Goal: Task Accomplishment & Management: Complete application form

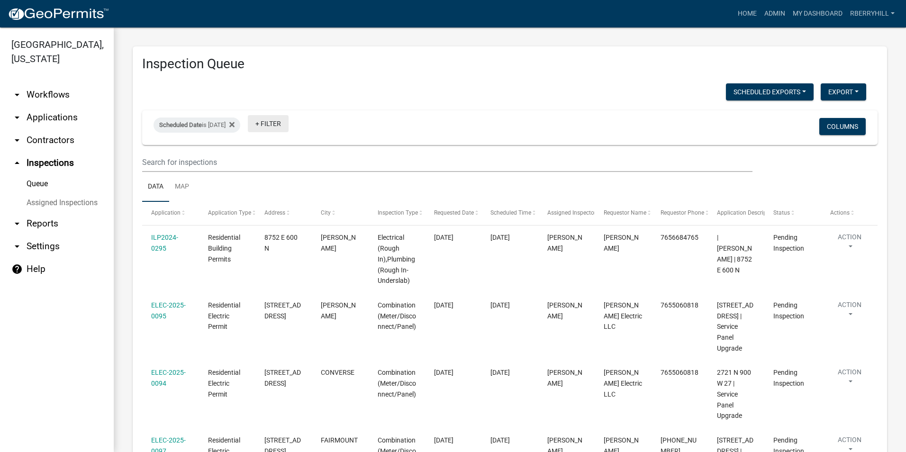
click at [288, 124] on link "+ Filter" at bounding box center [268, 123] width 41 height 17
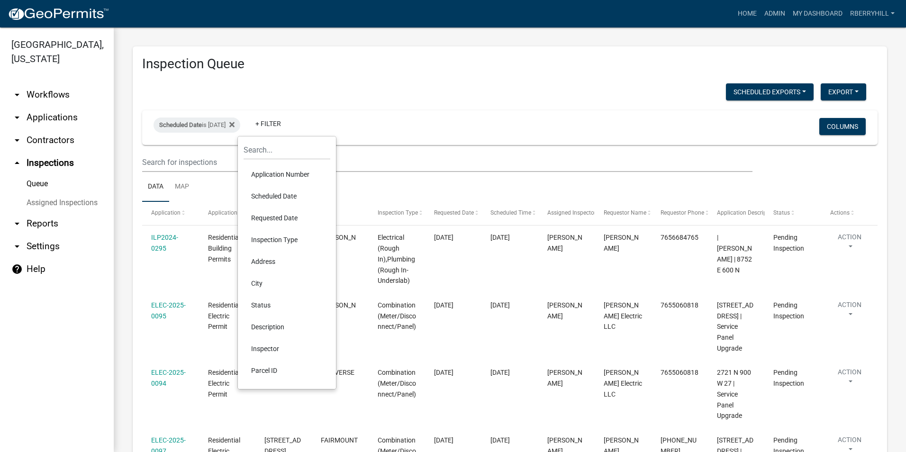
click at [288, 195] on li "Scheduled Date" at bounding box center [286, 196] width 87 height 22
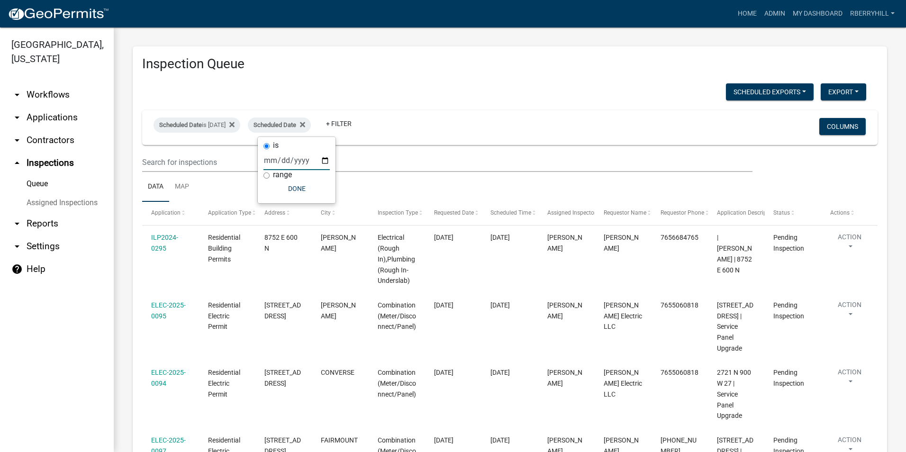
click at [324, 160] on input "date" at bounding box center [296, 160] width 66 height 19
type input "[DATE]"
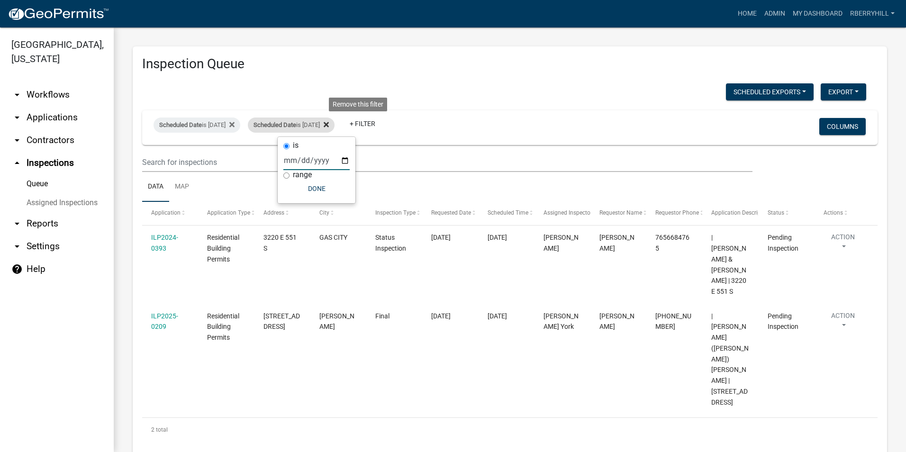
click at [329, 125] on icon at bounding box center [325, 124] width 5 height 5
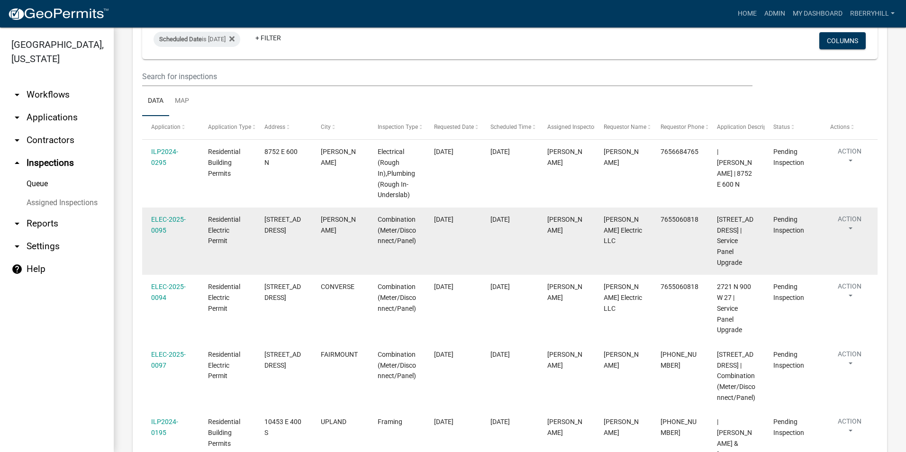
scroll to position [40, 0]
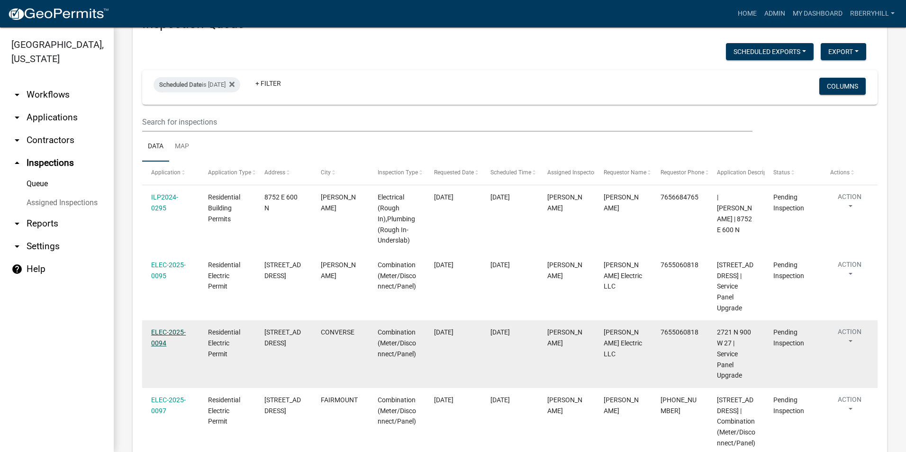
click at [170, 328] on link "ELEC-2025-0094" at bounding box center [168, 337] width 35 height 18
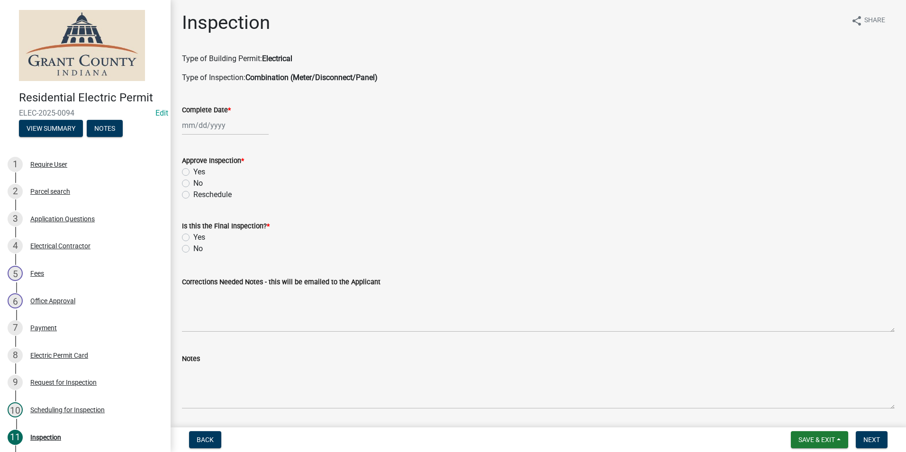
click at [216, 128] on div at bounding box center [225, 125] width 87 height 19
select select "8"
select select "2025"
click at [251, 218] on div "22" at bounding box center [251, 221] width 15 height 15
type input "[DATE]"
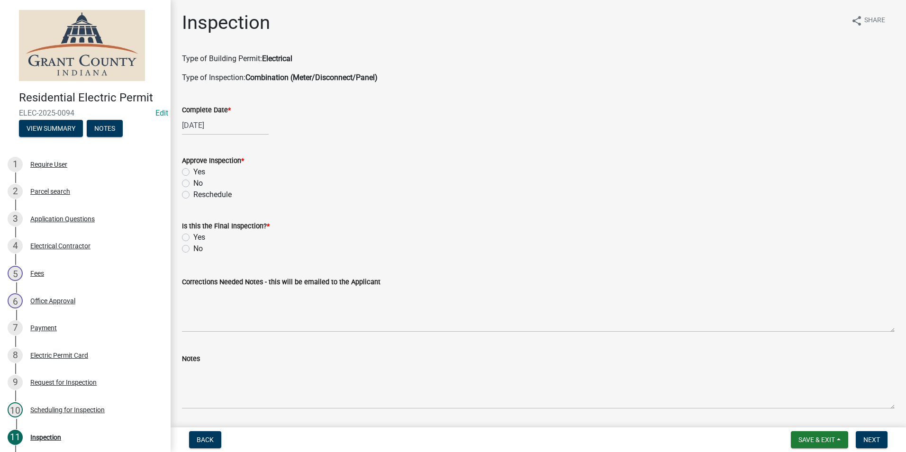
click at [193, 173] on label "Yes" at bounding box center [199, 171] width 12 height 11
click at [193, 172] on input "Yes" at bounding box center [196, 169] width 6 height 6
radio input "true"
click at [193, 238] on label "Yes" at bounding box center [199, 237] width 12 height 11
click at [193, 238] on input "Yes" at bounding box center [196, 235] width 6 height 6
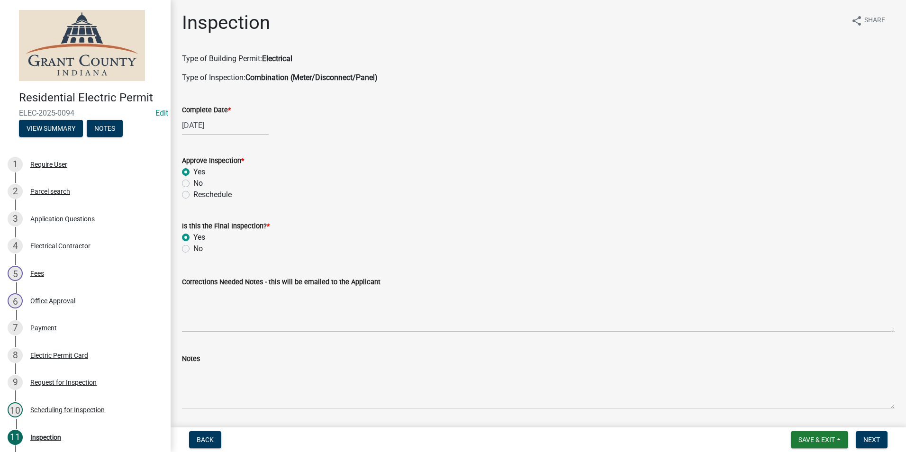
radio input "true"
click at [182, 364] on div "Notes" at bounding box center [538, 374] width 727 height 69
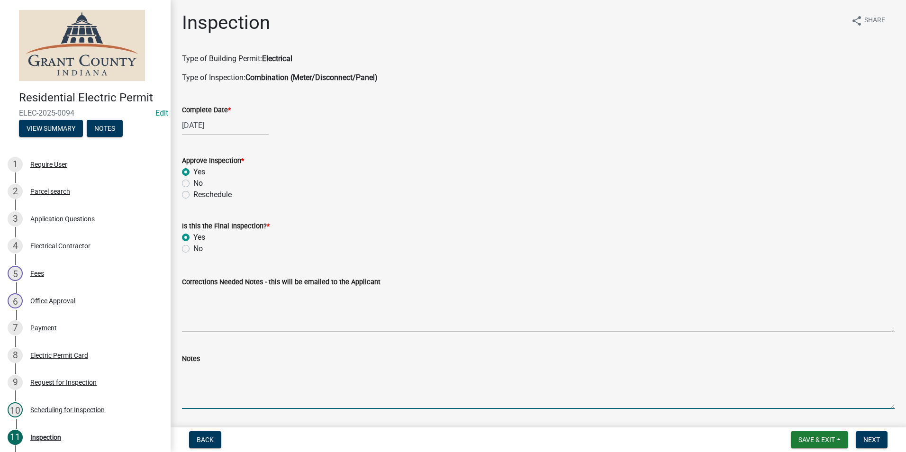
click at [182, 372] on textarea "Notes" at bounding box center [538, 386] width 712 height 45
type textarea "new 200 amp service panel, grounds and neutrals separated. Bonding screw remove…"
click at [876, 444] on button "Next" at bounding box center [871, 439] width 32 height 17
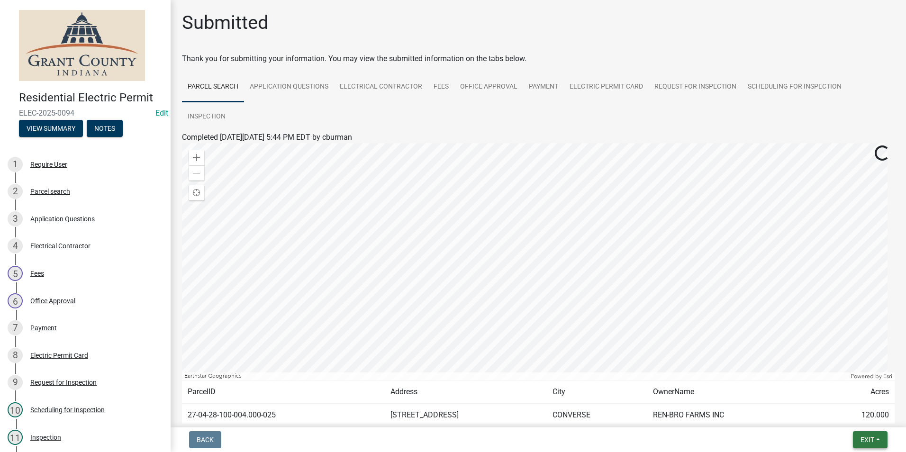
click at [875, 438] on button "Exit" at bounding box center [869, 439] width 35 height 17
click at [829, 415] on button "Save & Exit" at bounding box center [849, 415] width 76 height 23
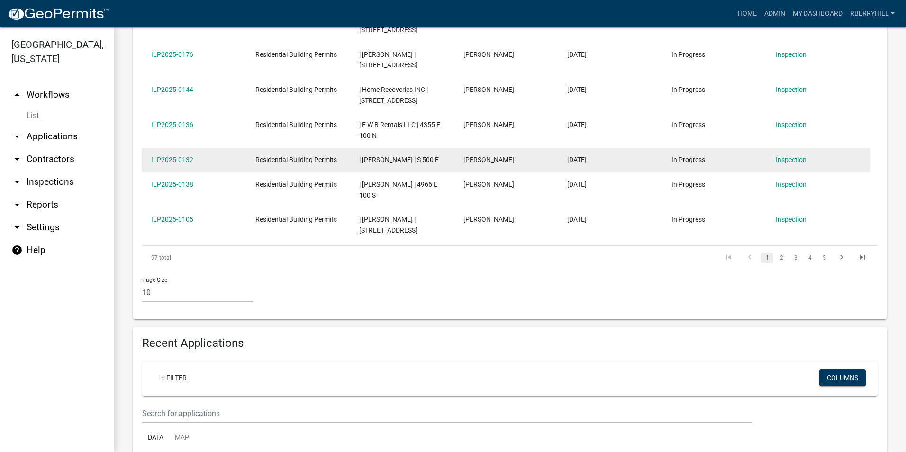
scroll to position [379, 0]
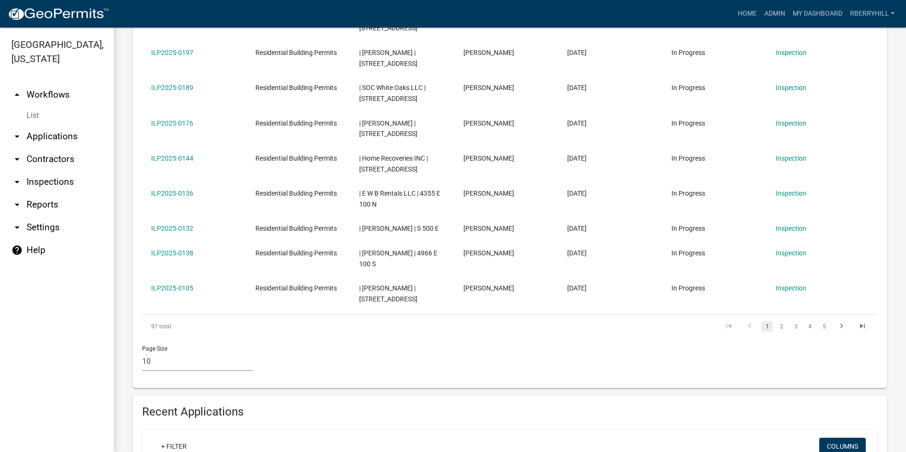
click at [51, 170] on link "arrow_drop_down Inspections" at bounding box center [57, 181] width 114 height 23
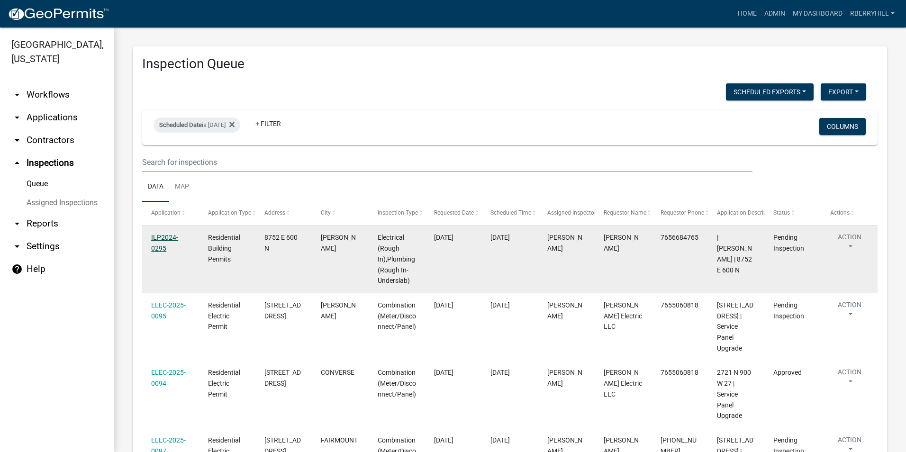
click at [161, 238] on link "ILP2024-0295" at bounding box center [164, 242] width 27 height 18
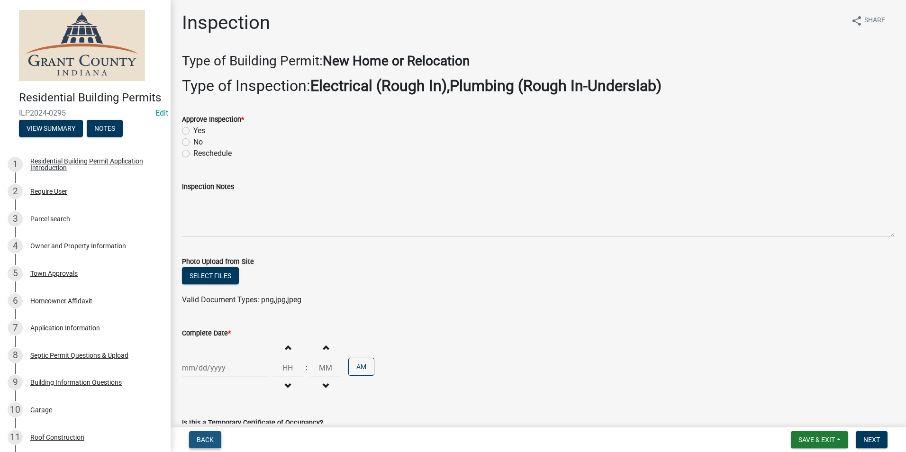
click at [205, 438] on span "Back" at bounding box center [205, 440] width 17 height 8
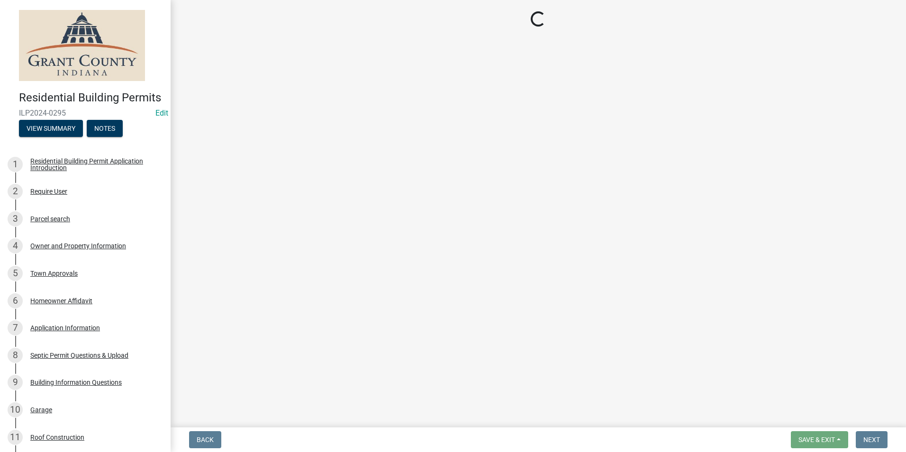
select select "d7f9a44a-d2ea-4d3c-83b3-1aa71c950bd5"
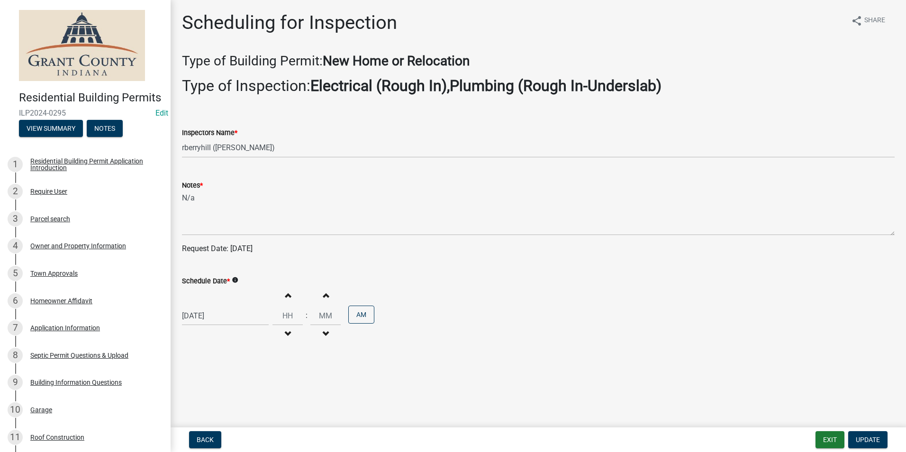
click at [211, 317] on div "[DATE]" at bounding box center [225, 315] width 87 height 19
select select "8"
select select "2025"
click at [208, 252] on div "12" at bounding box center [206, 249] width 15 height 15
type input "[DATE]"
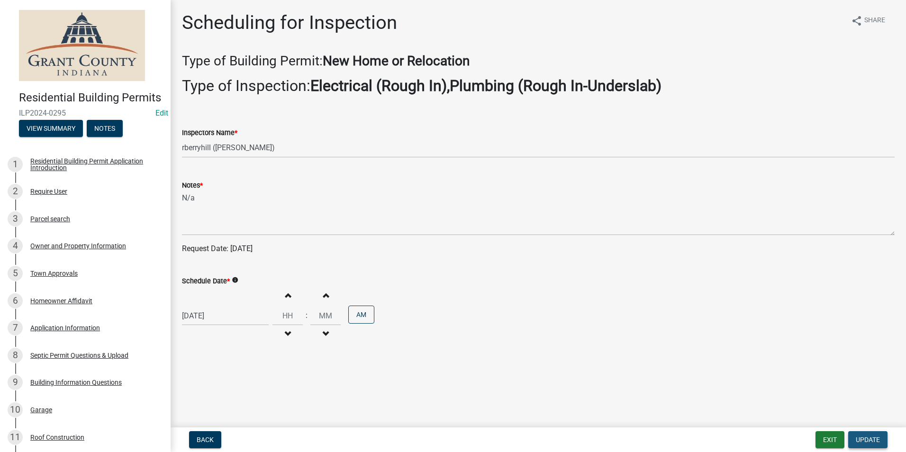
click at [859, 439] on span "Update" at bounding box center [867, 440] width 24 height 8
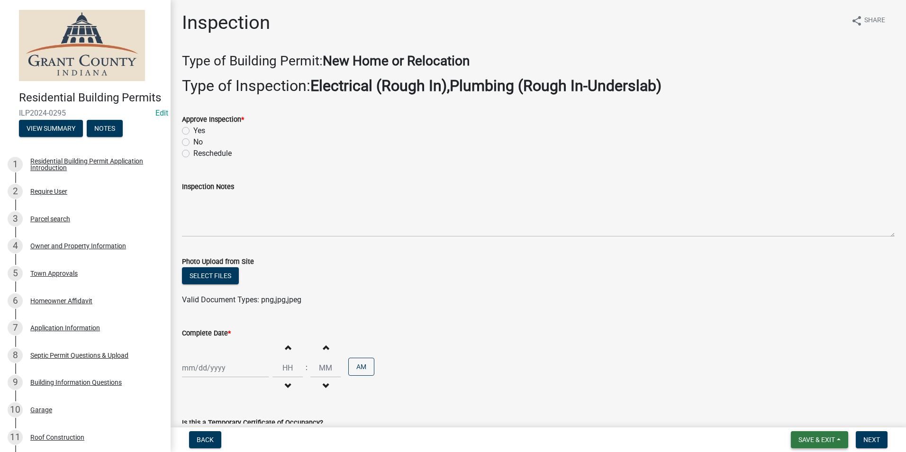
click at [811, 439] on span "Save & Exit" at bounding box center [816, 440] width 36 height 8
click at [808, 416] on button "Save & Exit" at bounding box center [810, 415] width 76 height 23
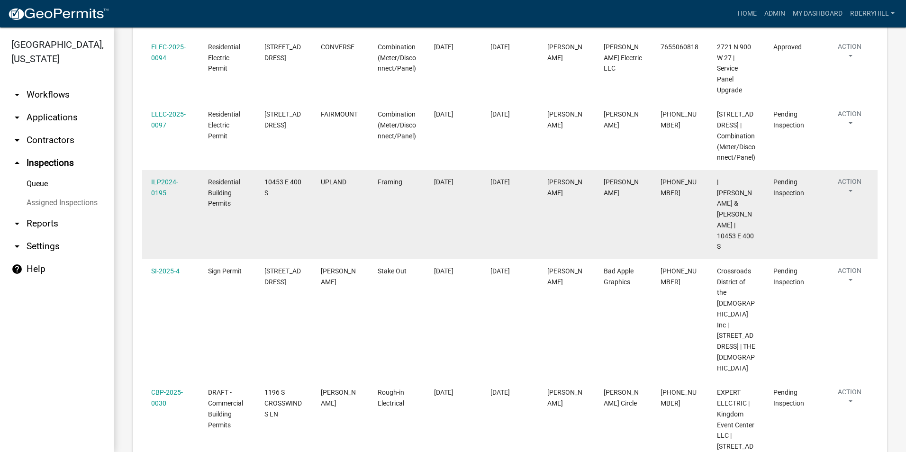
scroll to position [284, 0]
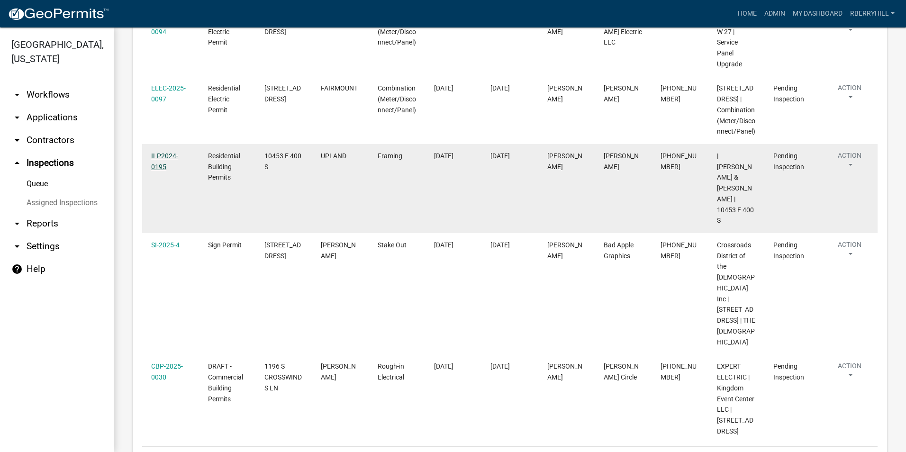
click at [164, 167] on link "ILP2024-0195" at bounding box center [164, 161] width 27 height 18
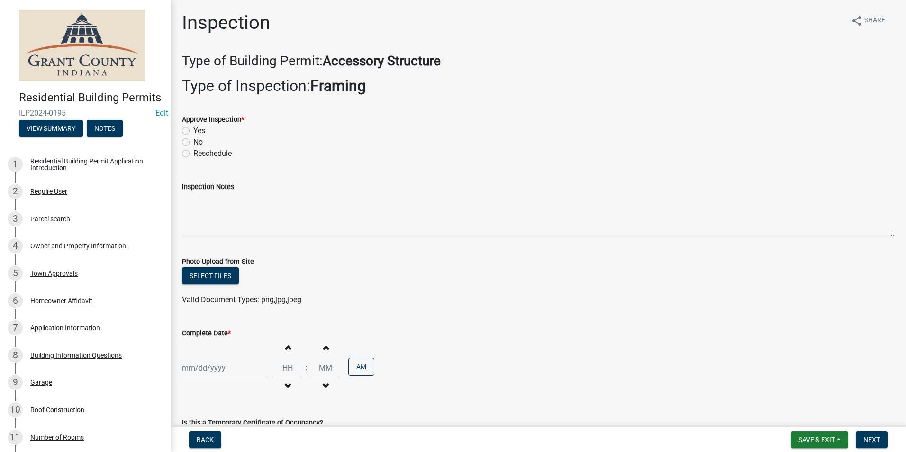
drag, startPoint x: 185, startPoint y: 132, endPoint x: 201, endPoint y: 188, distance: 58.5
click at [193, 133] on label "Yes" at bounding box center [199, 130] width 12 height 11
click at [193, 131] on input "Yes" at bounding box center [196, 128] width 6 height 6
radio input "true"
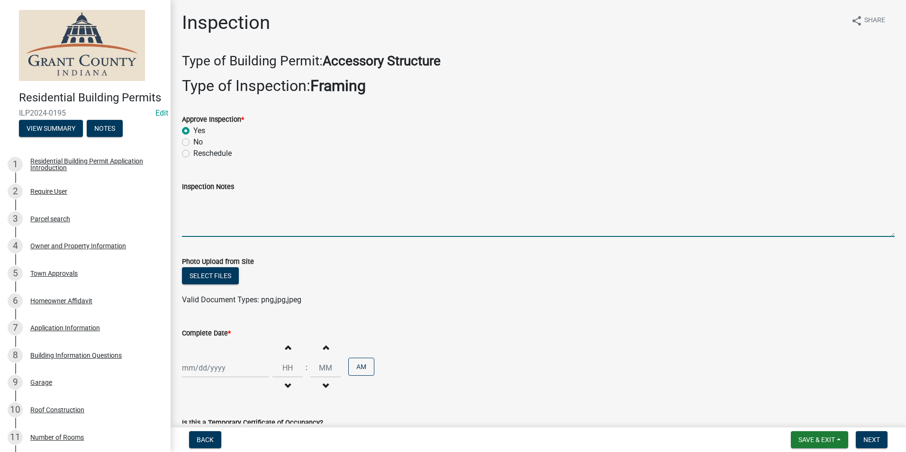
click at [196, 210] on textarea "Inspection Notes" at bounding box center [538, 214] width 712 height 45
type textarea "Framing meets code requirements."
click at [198, 370] on div at bounding box center [225, 367] width 87 height 19
select select "8"
select select "2025"
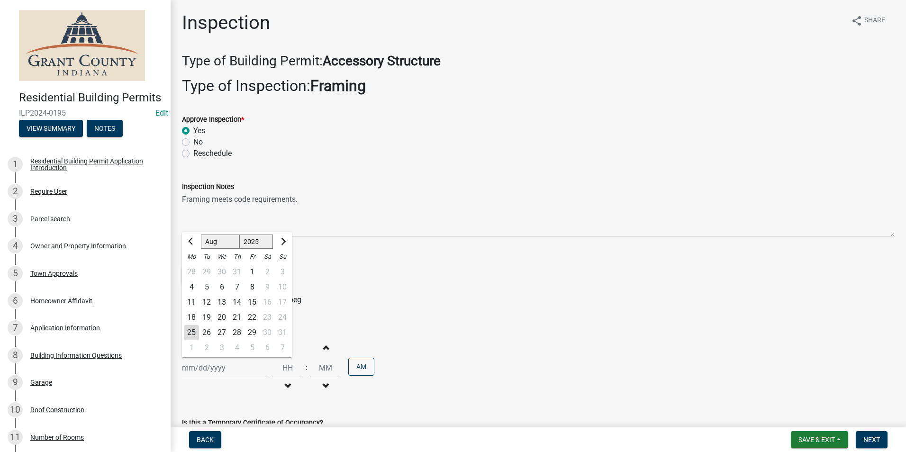
click at [252, 317] on div "22" at bounding box center [251, 317] width 15 height 15
type input "[DATE]"
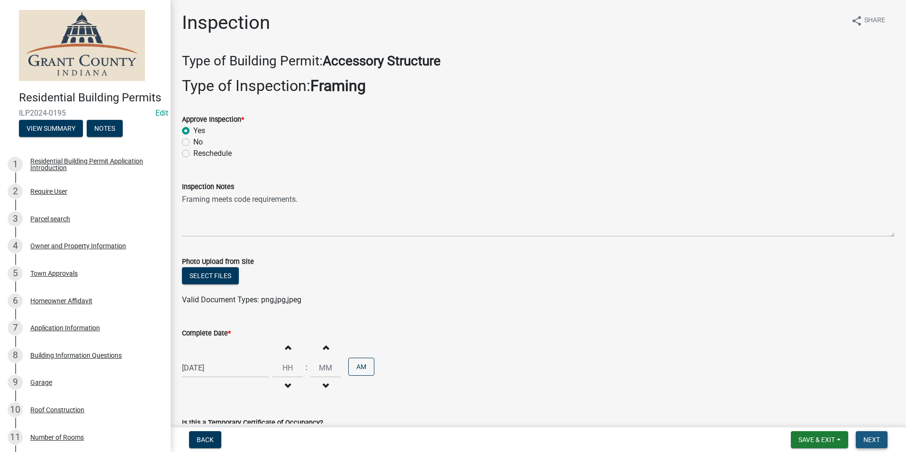
click at [873, 440] on span "Next" at bounding box center [871, 440] width 17 height 8
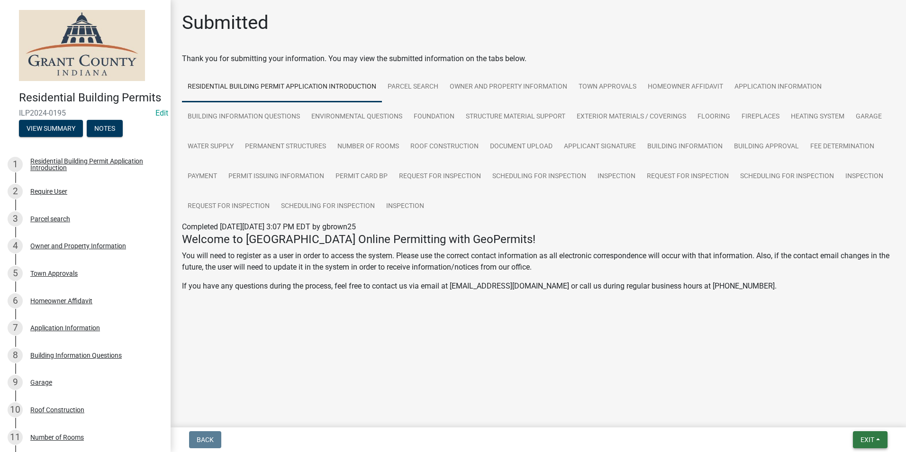
click at [873, 439] on span "Exit" at bounding box center [867, 440] width 14 height 8
click at [836, 417] on button "Save & Exit" at bounding box center [849, 415] width 76 height 23
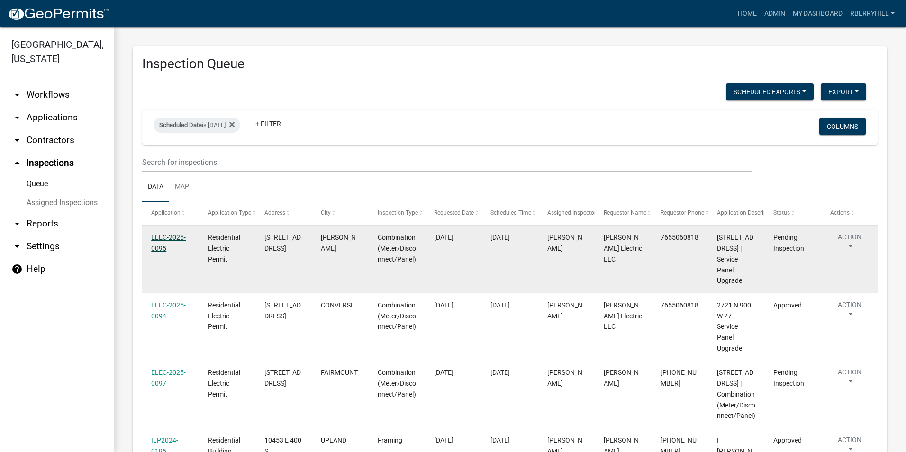
click at [160, 240] on link "ELEC-2025-0095" at bounding box center [168, 242] width 35 height 18
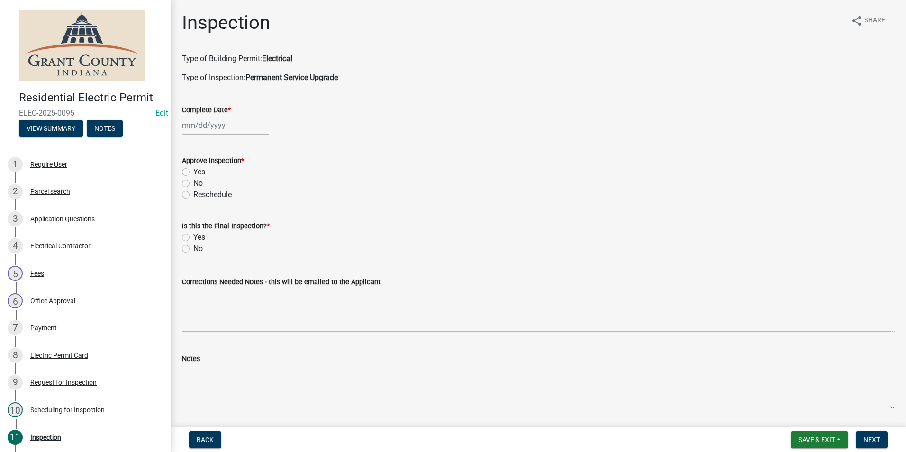
click at [209, 124] on div at bounding box center [225, 125] width 87 height 19
select select "8"
select select "2025"
click at [249, 220] on div "22" at bounding box center [251, 221] width 15 height 15
type input "[DATE]"
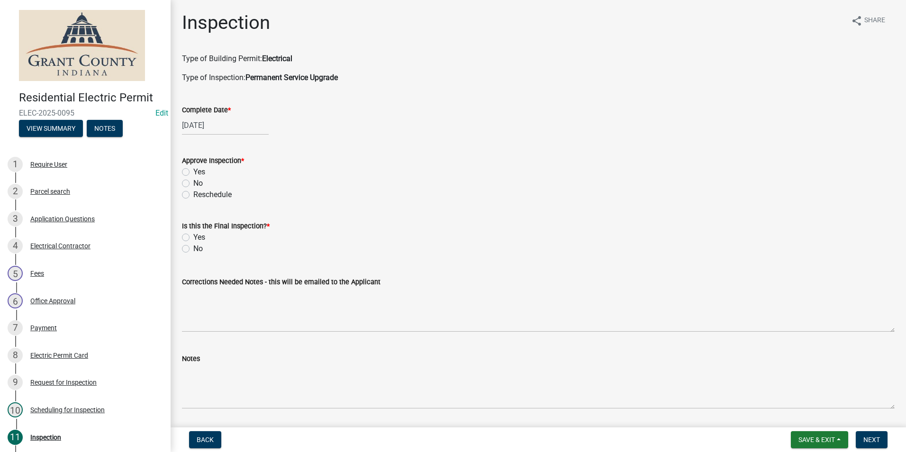
drag, startPoint x: 187, startPoint y: 171, endPoint x: 191, endPoint y: 220, distance: 48.5
click at [193, 172] on label "Yes" at bounding box center [199, 171] width 12 height 11
click at [193, 172] on input "Yes" at bounding box center [196, 169] width 6 height 6
radio input "true"
click at [193, 237] on label "Yes" at bounding box center [199, 237] width 12 height 11
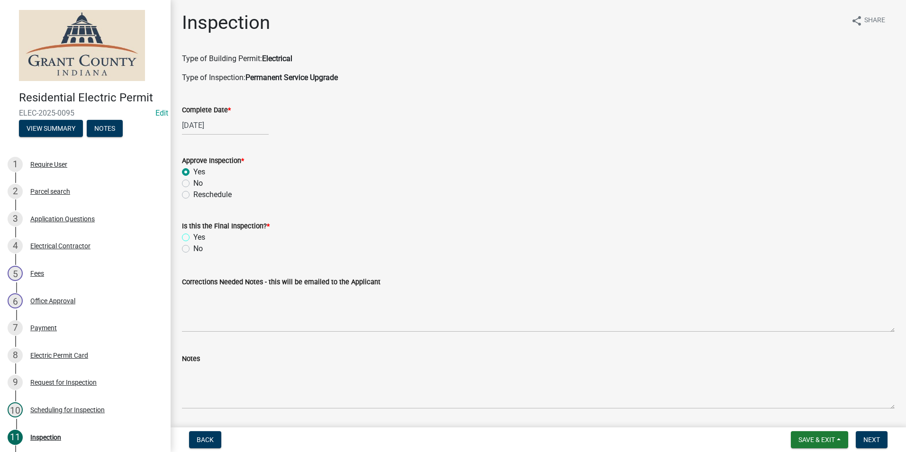
click at [193, 237] on input "Yes" at bounding box center [196, 235] width 6 height 6
radio input "true"
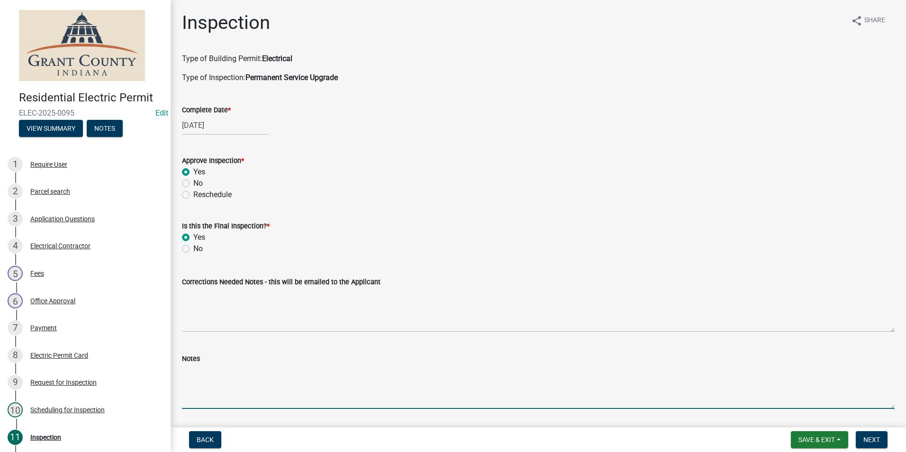
click at [191, 369] on textarea "Notes" at bounding box center [538, 386] width 712 height 45
type textarea "100 amp panel to accessory building. All receptacles have GFCI protection."
click at [874, 442] on span "Next" at bounding box center [871, 440] width 17 height 8
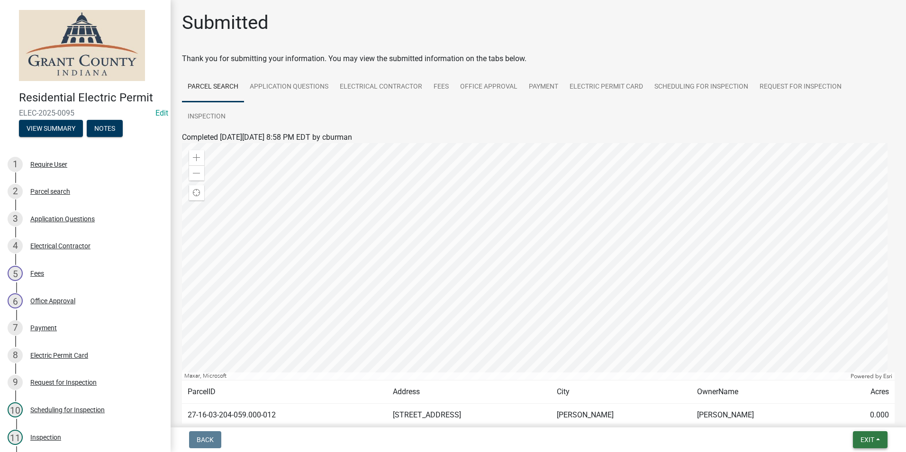
click at [868, 442] on span "Exit" at bounding box center [867, 440] width 14 height 8
click at [855, 419] on button "Save & Exit" at bounding box center [849, 415] width 76 height 23
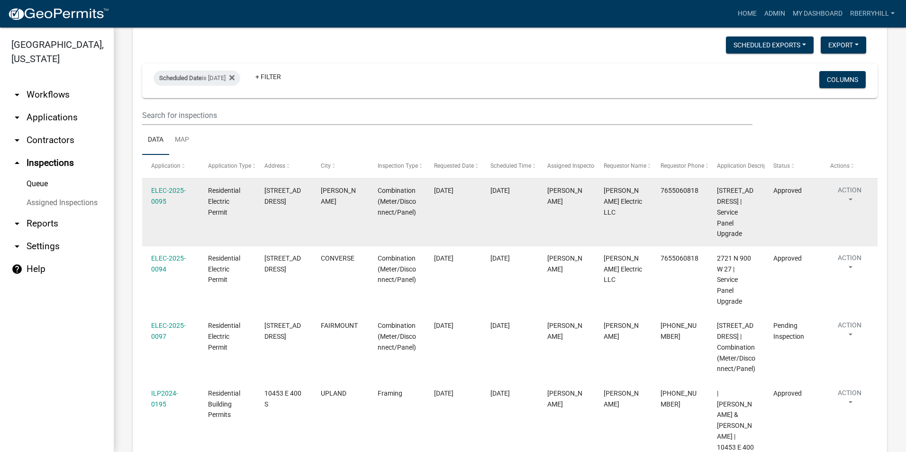
scroll to position [47, 0]
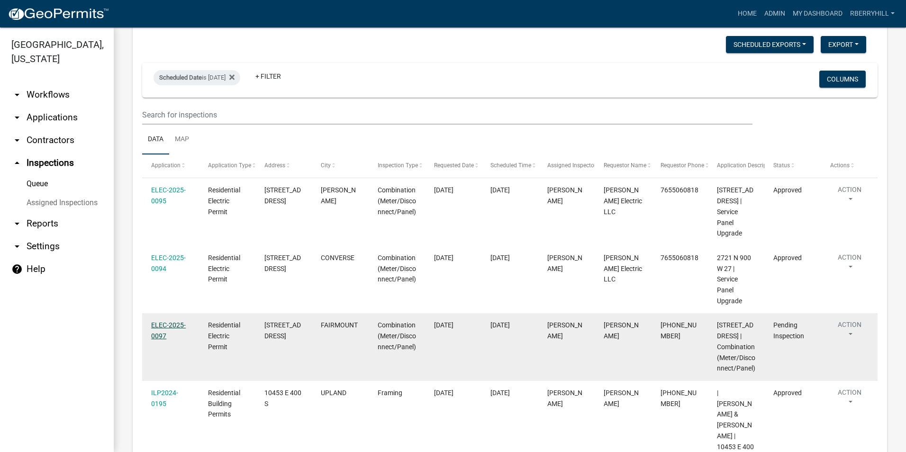
click at [173, 321] on link "ELEC-2025-0097" at bounding box center [168, 330] width 35 height 18
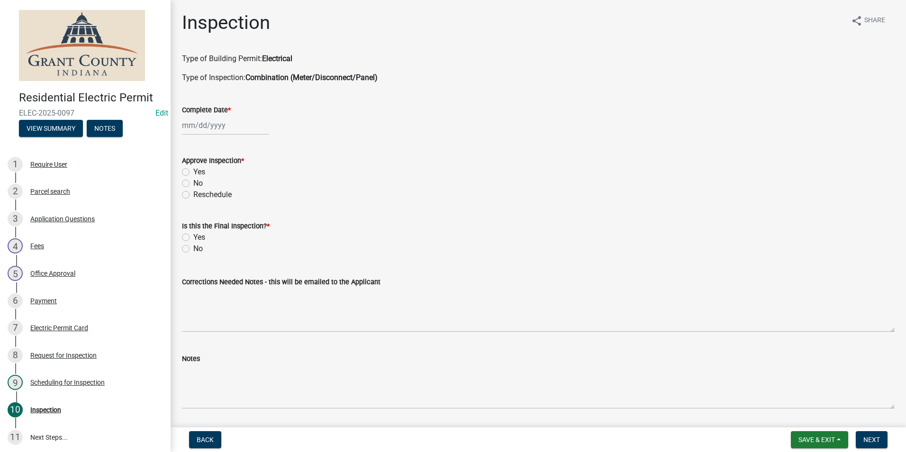
click at [204, 126] on div at bounding box center [225, 125] width 87 height 19
select select "8"
select select "2025"
click at [251, 221] on div "22" at bounding box center [251, 221] width 15 height 15
type input "[DATE]"
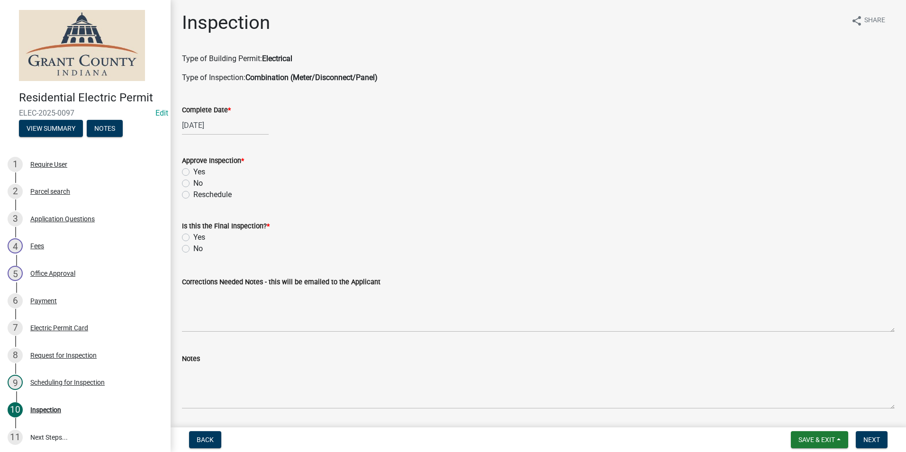
click at [193, 174] on label "Yes" at bounding box center [199, 171] width 12 height 11
click at [193, 172] on input "Yes" at bounding box center [196, 169] width 6 height 6
radio input "true"
click at [193, 248] on label "No" at bounding box center [197, 248] width 9 height 11
click at [193, 248] on input "No" at bounding box center [196, 246] width 6 height 6
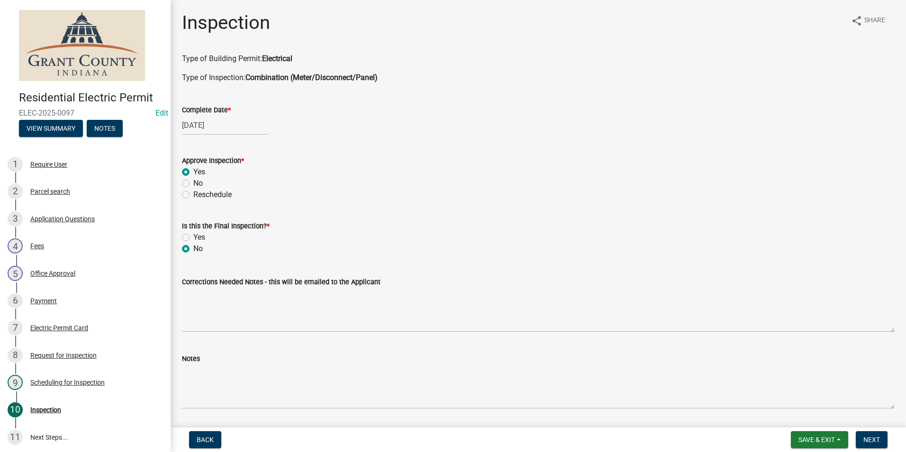
radio input "true"
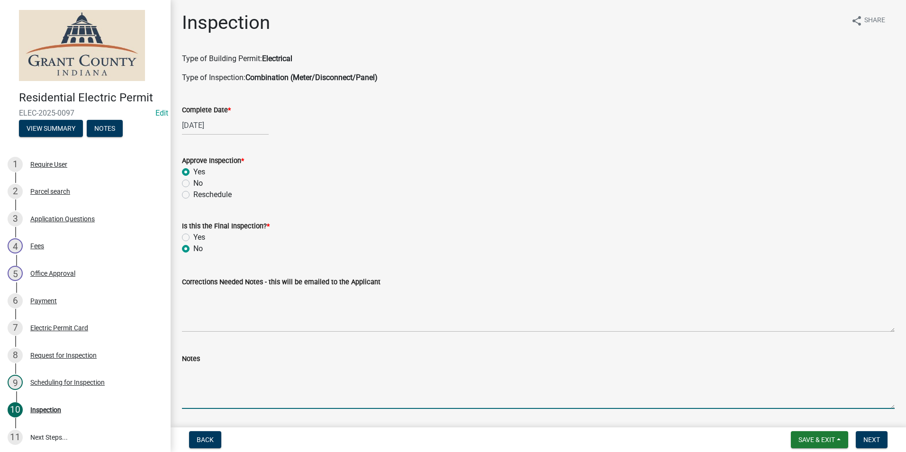
click at [188, 381] on textarea "Notes" at bounding box center [538, 386] width 712 height 45
type textarea "Discussed project with homeowner."
click at [873, 440] on span "Next" at bounding box center [871, 440] width 17 height 8
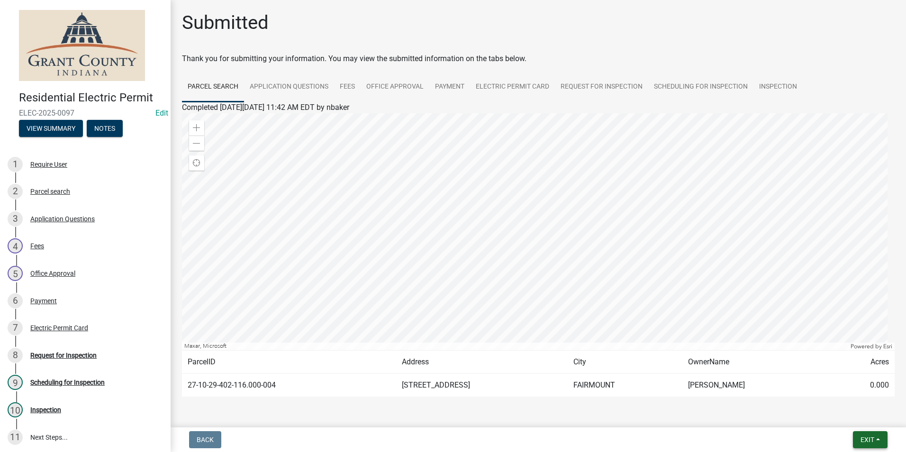
click at [872, 440] on span "Exit" at bounding box center [867, 440] width 14 height 8
click at [840, 414] on button "Save & Exit" at bounding box center [849, 415] width 76 height 23
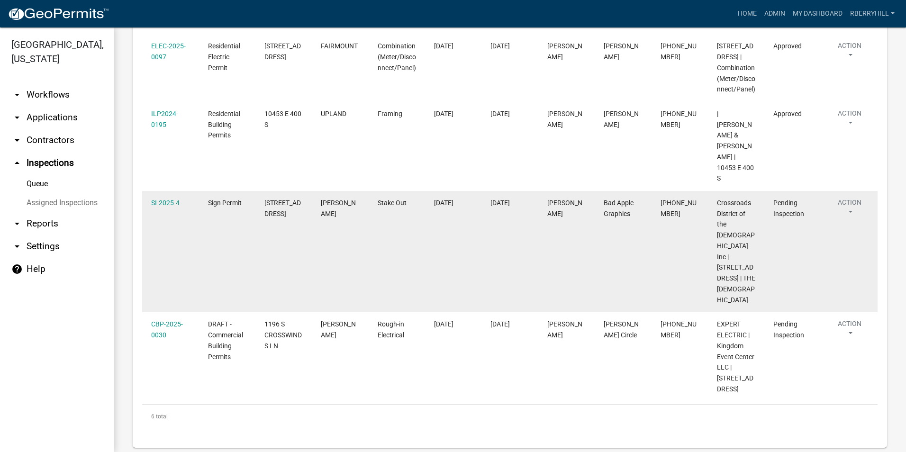
scroll to position [257, 0]
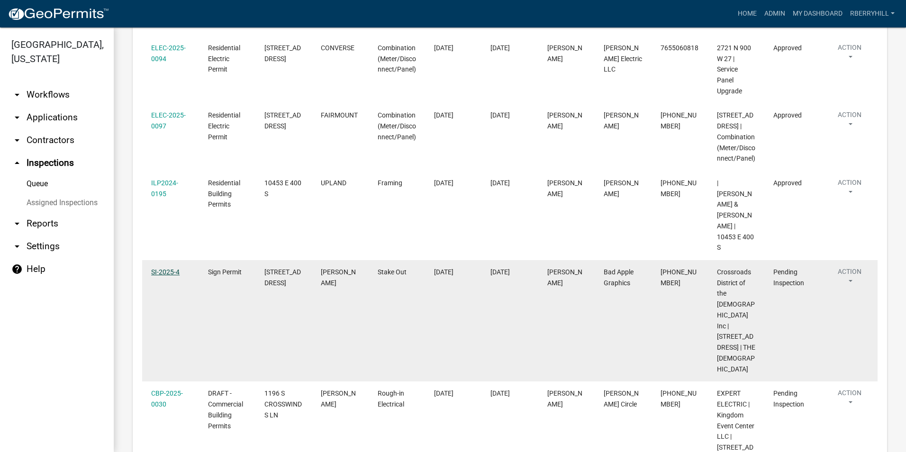
click at [169, 273] on link "SI-2025-4" at bounding box center [165, 272] width 28 height 8
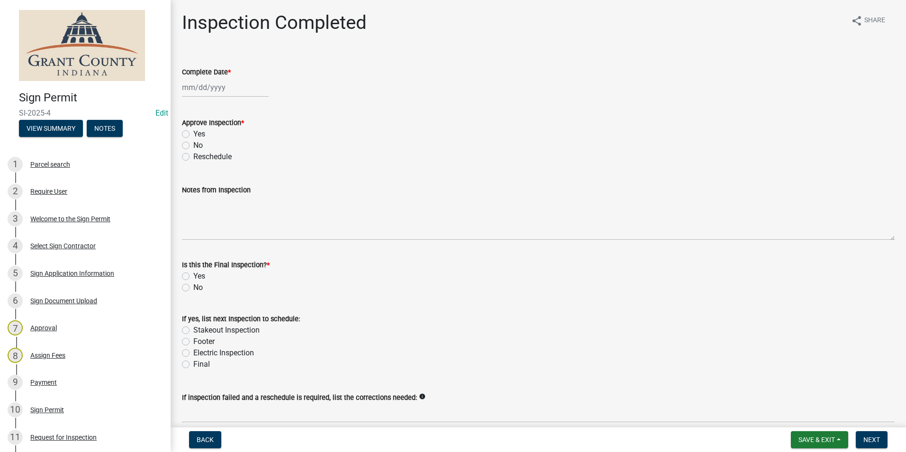
click at [201, 90] on div at bounding box center [225, 87] width 87 height 19
select select "8"
select select "2025"
click at [255, 183] on div "22" at bounding box center [251, 183] width 15 height 15
type input "[DATE]"
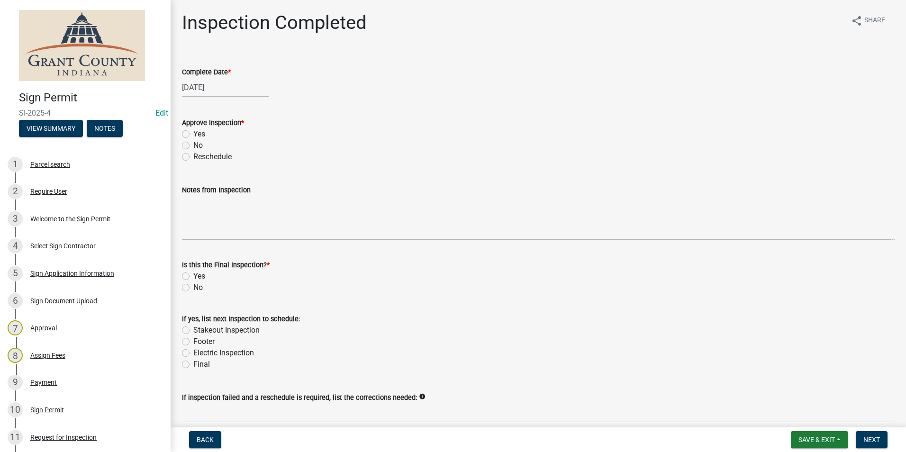
click at [193, 135] on label "Yes" at bounding box center [199, 133] width 12 height 11
click at [193, 135] on input "Yes" at bounding box center [196, 131] width 6 height 6
radio input "true"
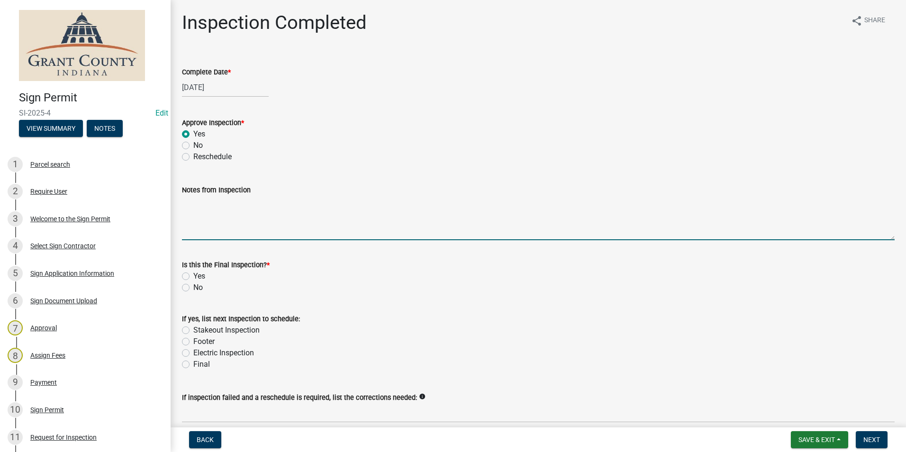
click at [194, 209] on textarea "Notes from Inspection" at bounding box center [538, 218] width 712 height 45
type textarea "Posted permit."
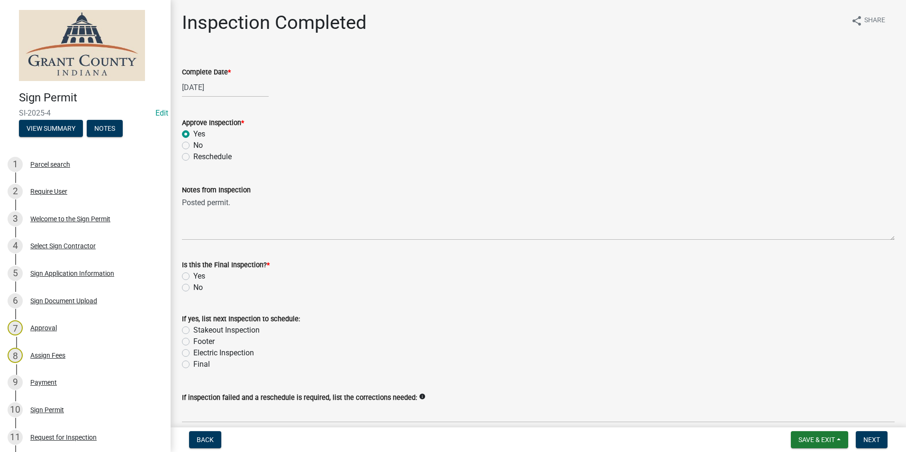
click at [193, 287] on label "No" at bounding box center [197, 287] width 9 height 11
click at [193, 287] on input "No" at bounding box center [196, 285] width 6 height 6
radio input "true"
click at [871, 439] on span "Next" at bounding box center [871, 440] width 17 height 8
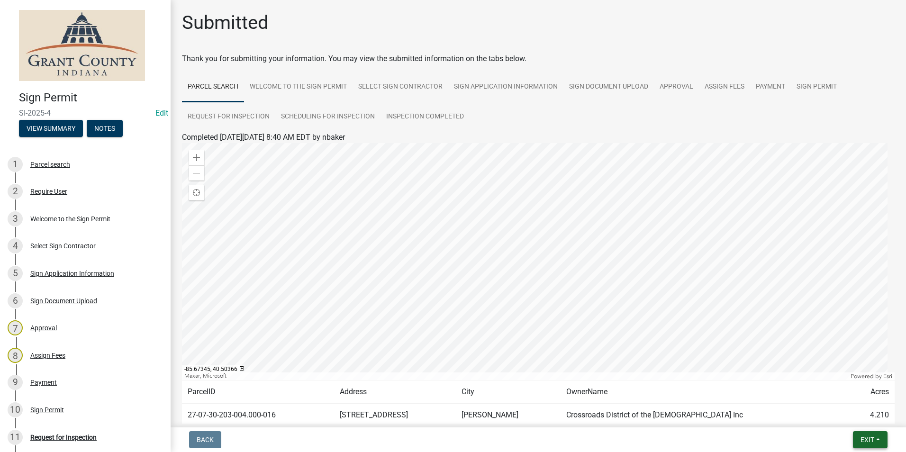
click at [867, 442] on span "Exit" at bounding box center [867, 440] width 14 height 8
click at [849, 413] on button "Save & Exit" at bounding box center [849, 415] width 76 height 23
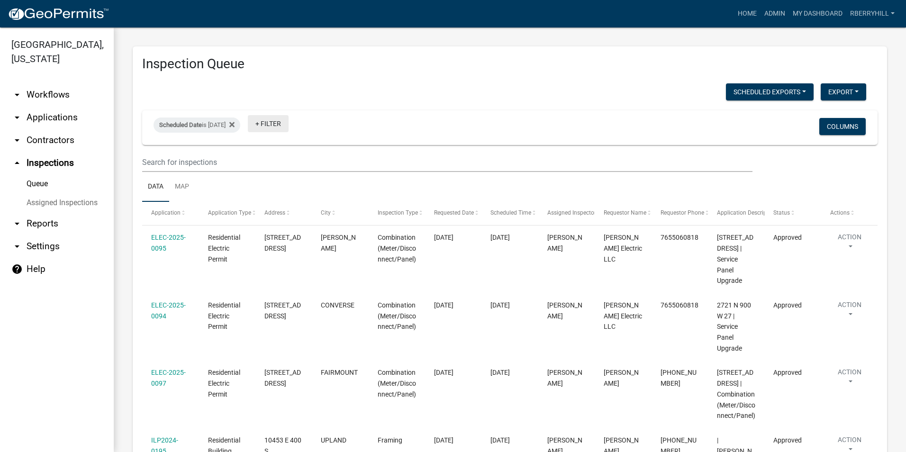
click at [288, 127] on link "+ Filter" at bounding box center [268, 123] width 41 height 17
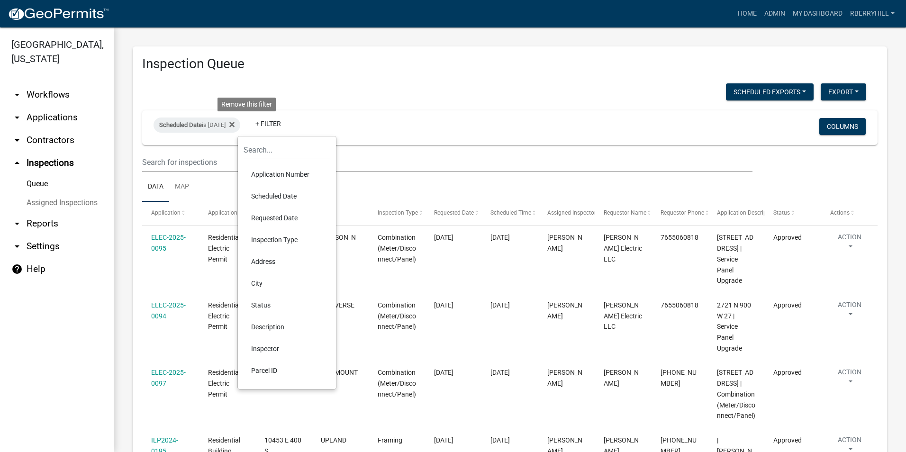
click at [234, 123] on fa-icon at bounding box center [229, 124] width 9 height 15
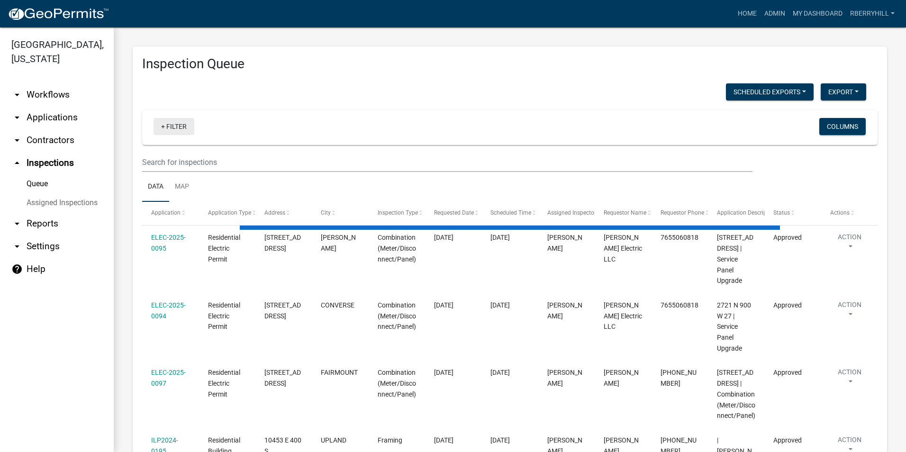
click at [171, 131] on link "+ Filter" at bounding box center [173, 126] width 41 height 17
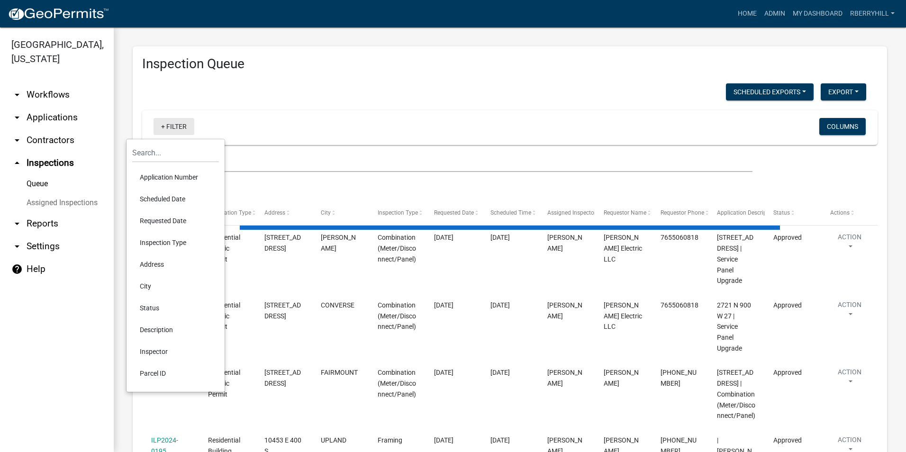
select select "2: 50"
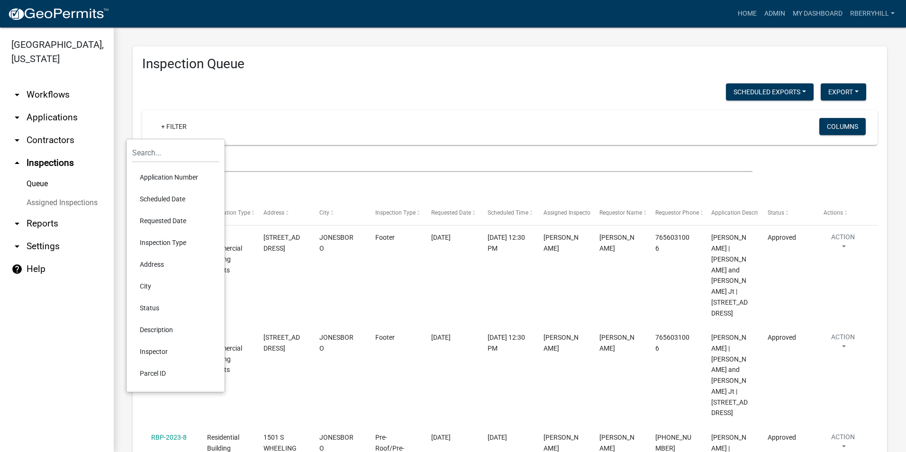
click at [167, 200] on li "Scheduled Date" at bounding box center [175, 199] width 87 height 22
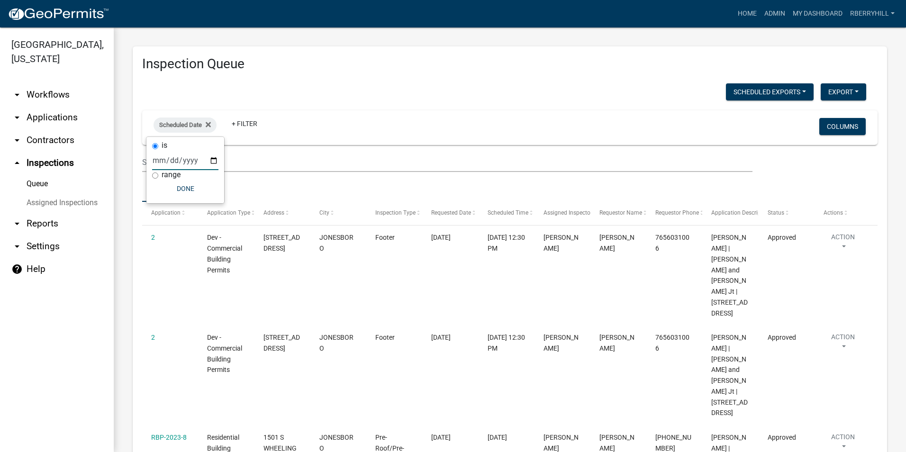
click at [213, 162] on input "date" at bounding box center [185, 160] width 66 height 19
type input "[DATE]"
